Goal: Check status: Check status

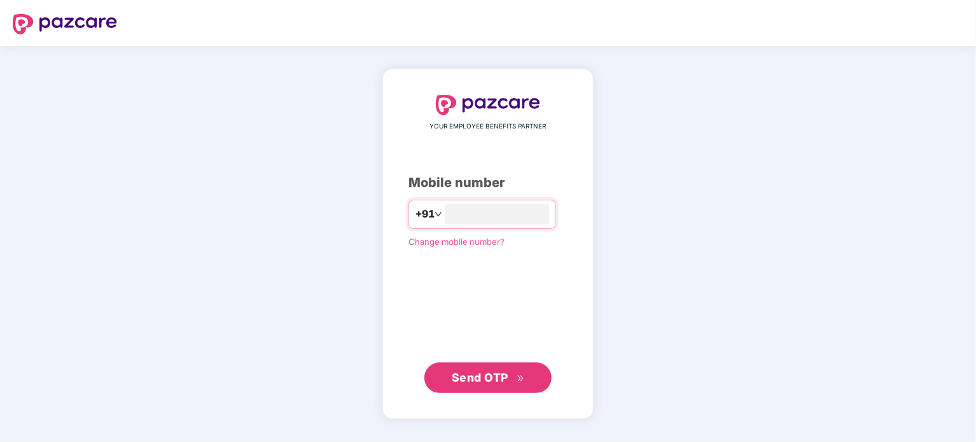
click at [482, 366] on button "Send OTP" at bounding box center [488, 378] width 127 height 31
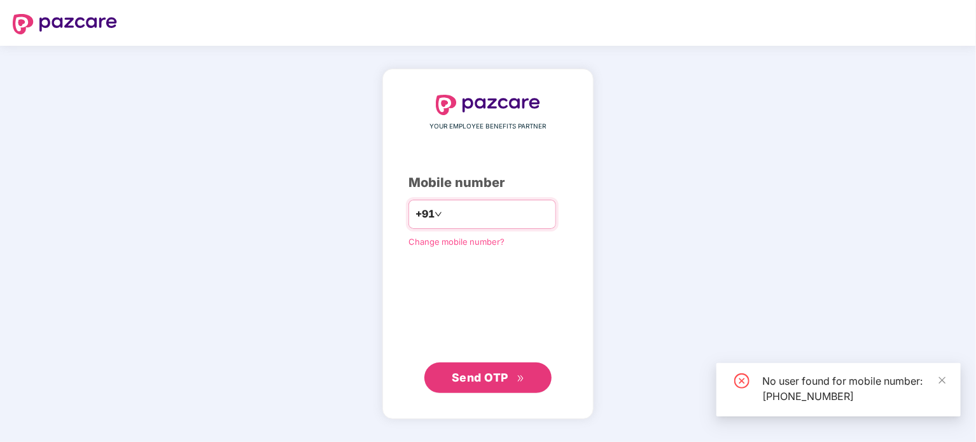
click at [510, 212] on input "**********" at bounding box center [497, 214] width 104 height 20
click at [453, 212] on input "**********" at bounding box center [497, 214] width 104 height 20
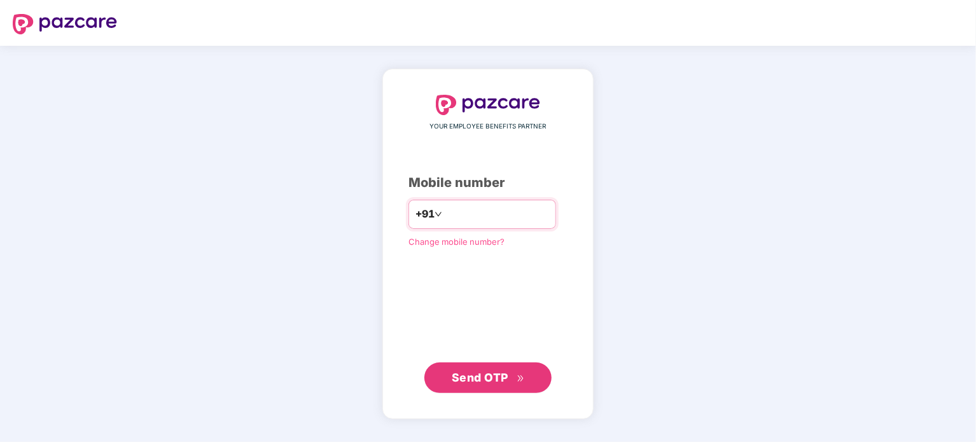
type input "**********"
click at [510, 376] on span "Send OTP" at bounding box center [488, 378] width 73 height 18
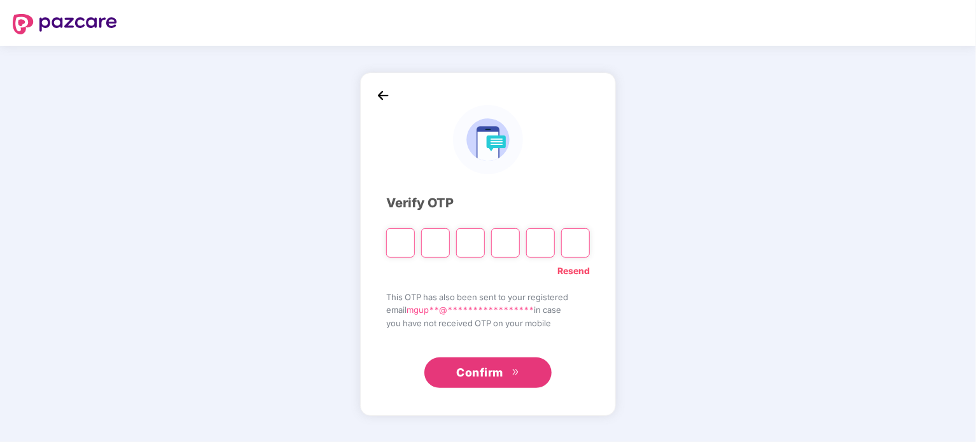
type input "*"
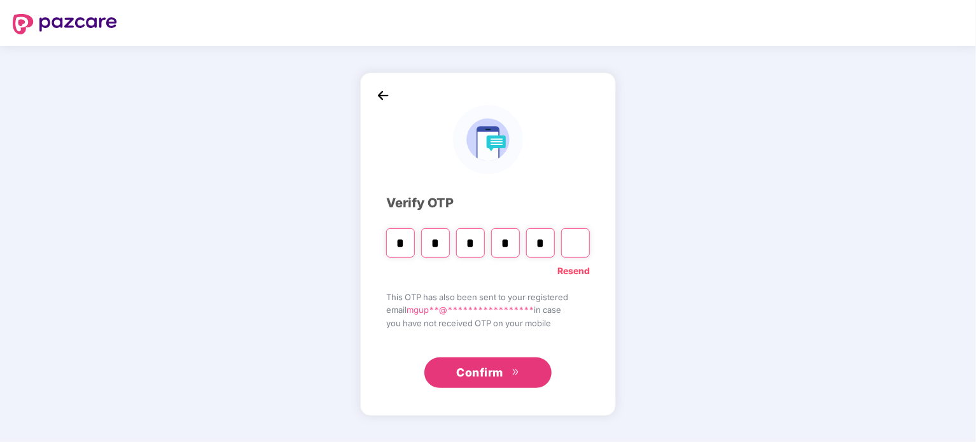
type input "*"
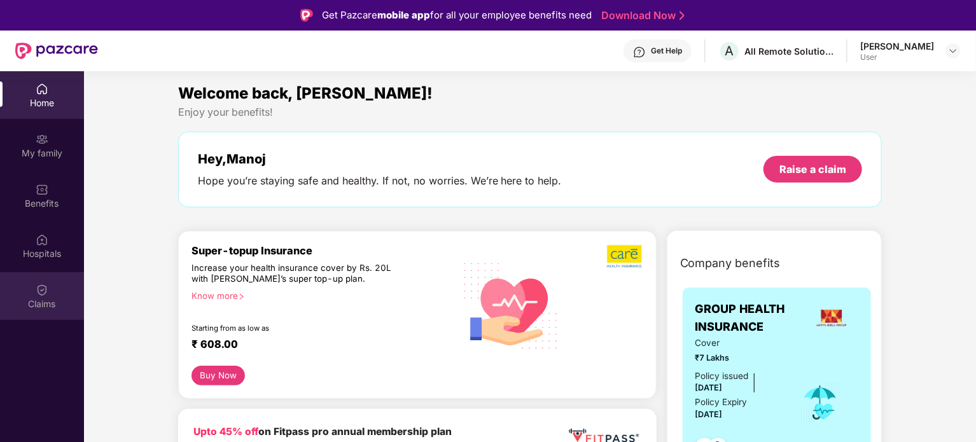
click at [25, 315] on div "Claims" at bounding box center [42, 296] width 84 height 48
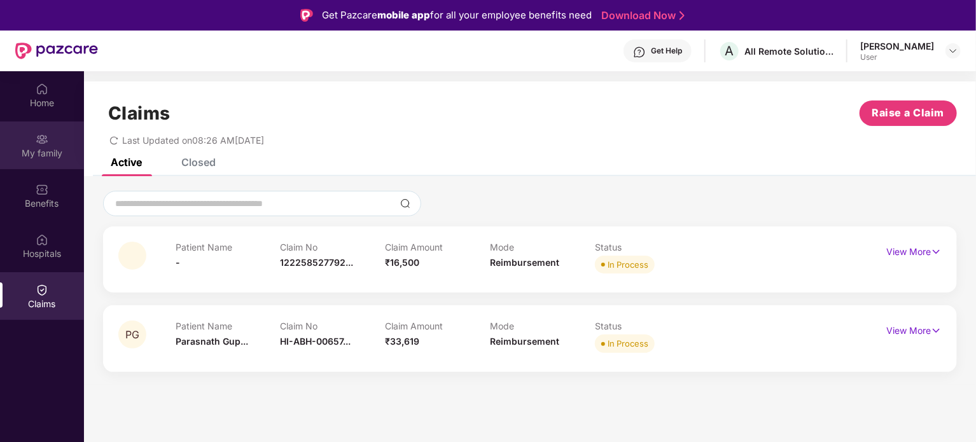
click at [51, 141] on div "My family" at bounding box center [42, 146] width 84 height 48
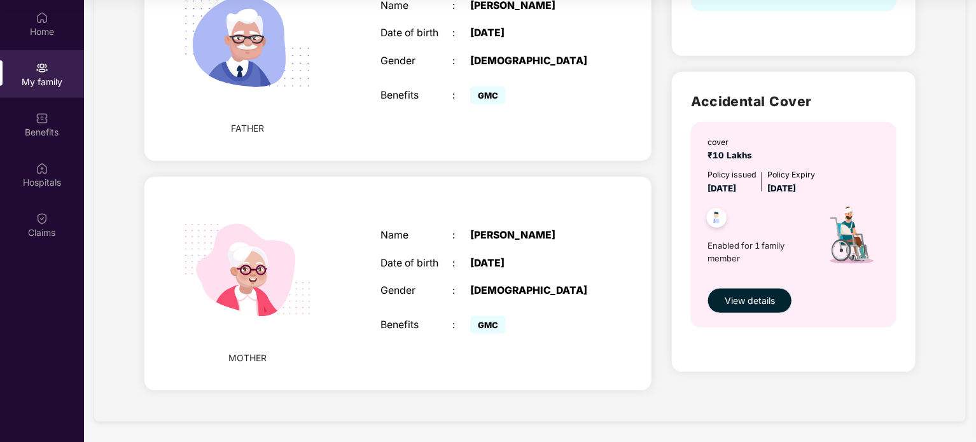
scroll to position [290, 0]
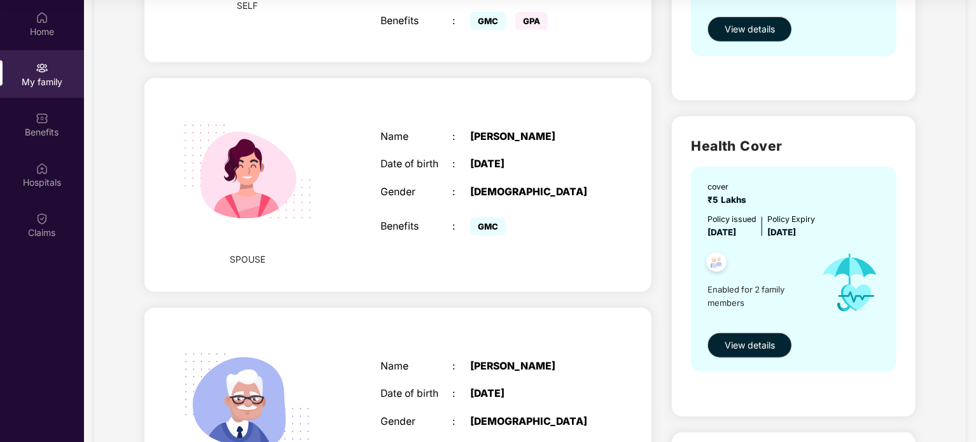
click at [424, 358] on div "Name : [PERSON_NAME] Date of birth : [DEMOGRAPHIC_DATA] Gender : [DEMOGRAPHIC_D…" at bounding box center [488, 415] width 241 height 140
click at [522, 365] on div "[PERSON_NAME]" at bounding box center [533, 367] width 126 height 12
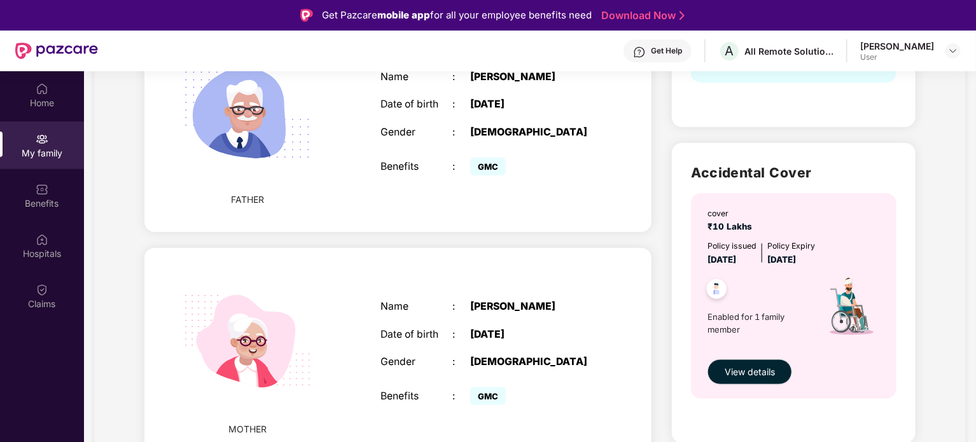
scroll to position [0, 0]
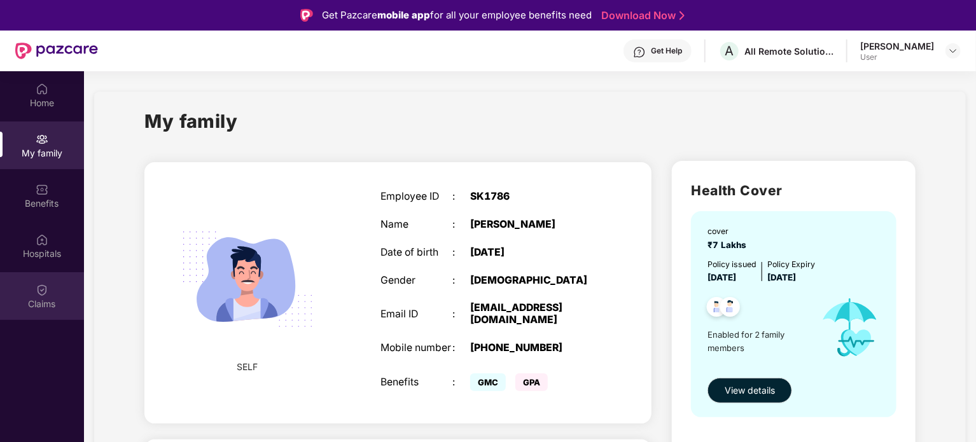
click at [41, 286] on img at bounding box center [42, 290] width 13 height 13
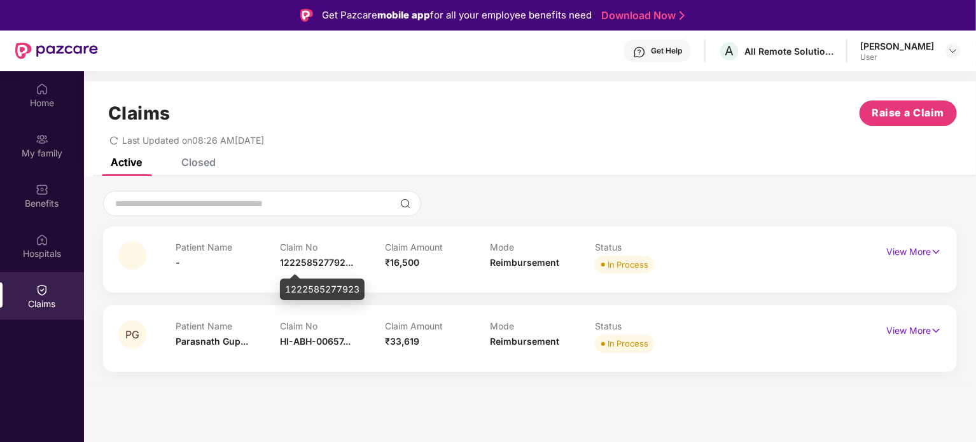
click at [321, 288] on div "1222585277923" at bounding box center [322, 290] width 85 height 22
copy div "1222585277923"
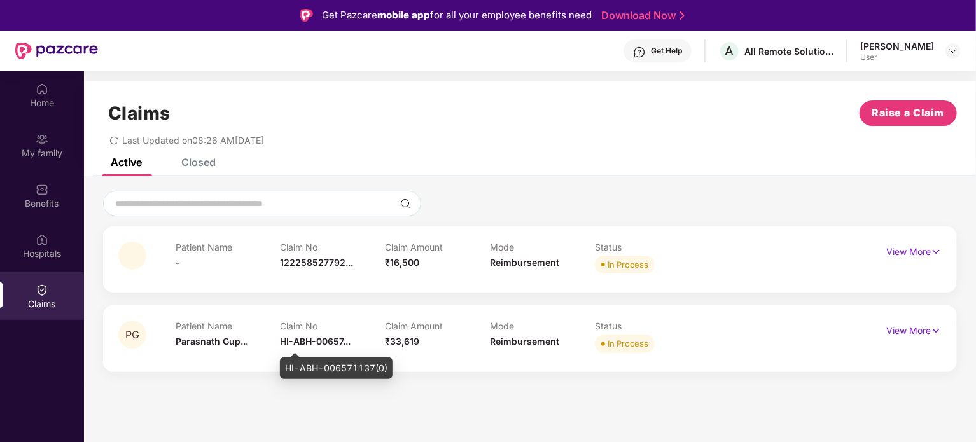
click at [327, 371] on div "HI-ABH-006571137(0)" at bounding box center [336, 369] width 113 height 22
copy div "HI-ABH-006571137(0)"
click at [939, 242] on p "View More" at bounding box center [914, 250] width 55 height 17
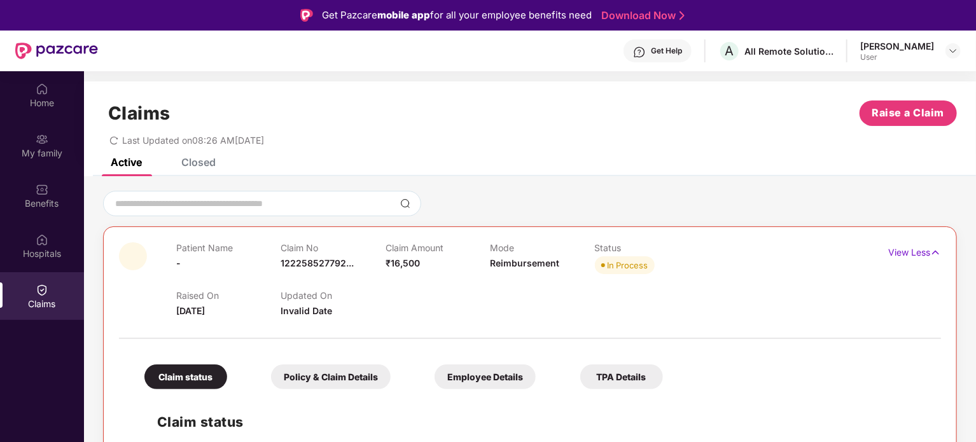
click at [196, 313] on span "[DATE]" at bounding box center [190, 311] width 29 height 11
click at [911, 255] on p "View Less" at bounding box center [915, 251] width 53 height 17
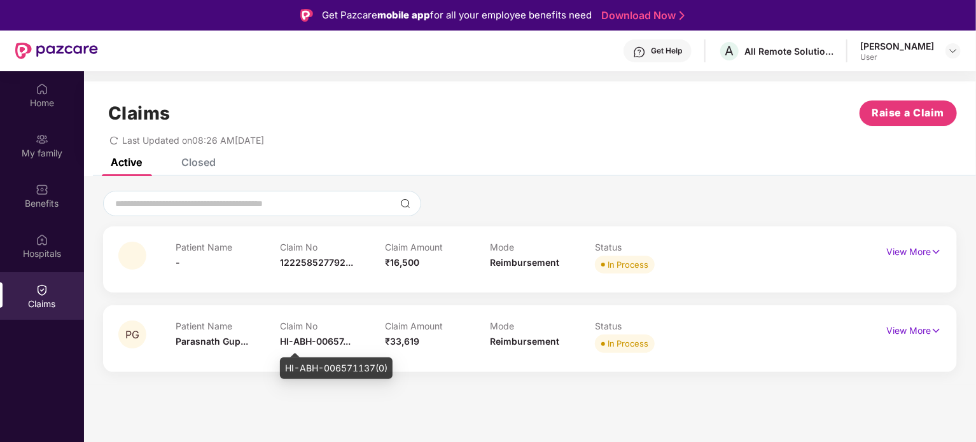
click at [323, 367] on div "HI-ABH-006571137(0)" at bounding box center [336, 369] width 113 height 22
copy div "HI-ABH-006571137(0)"
click at [310, 371] on div "HI-ABH-006571137(0)" at bounding box center [336, 369] width 113 height 22
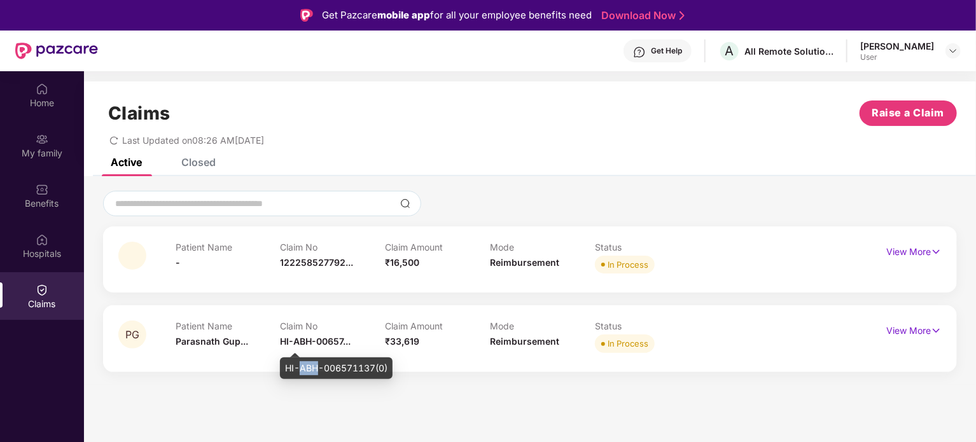
click at [310, 371] on div "HI-ABH-006571137(0)" at bounding box center [336, 369] width 113 height 22
